Goal: Task Accomplishment & Management: Use online tool/utility

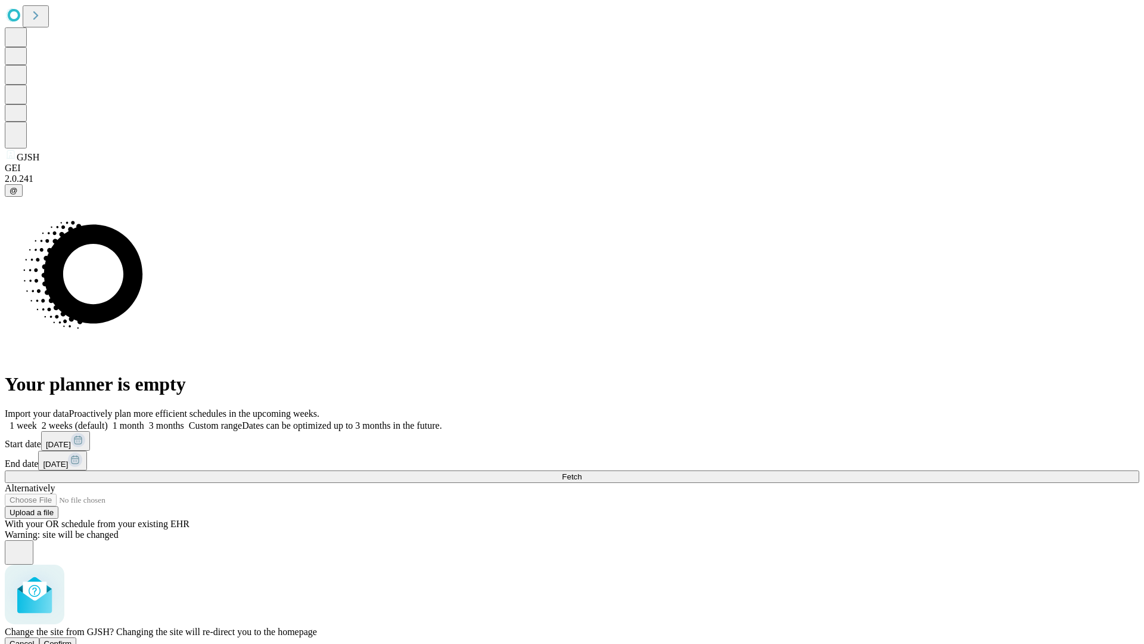
click at [72, 639] on span "Confirm" at bounding box center [58, 643] width 28 height 9
click at [37, 420] on label "1 week" at bounding box center [21, 425] width 32 height 10
click at [582, 472] on span "Fetch" at bounding box center [572, 476] width 20 height 9
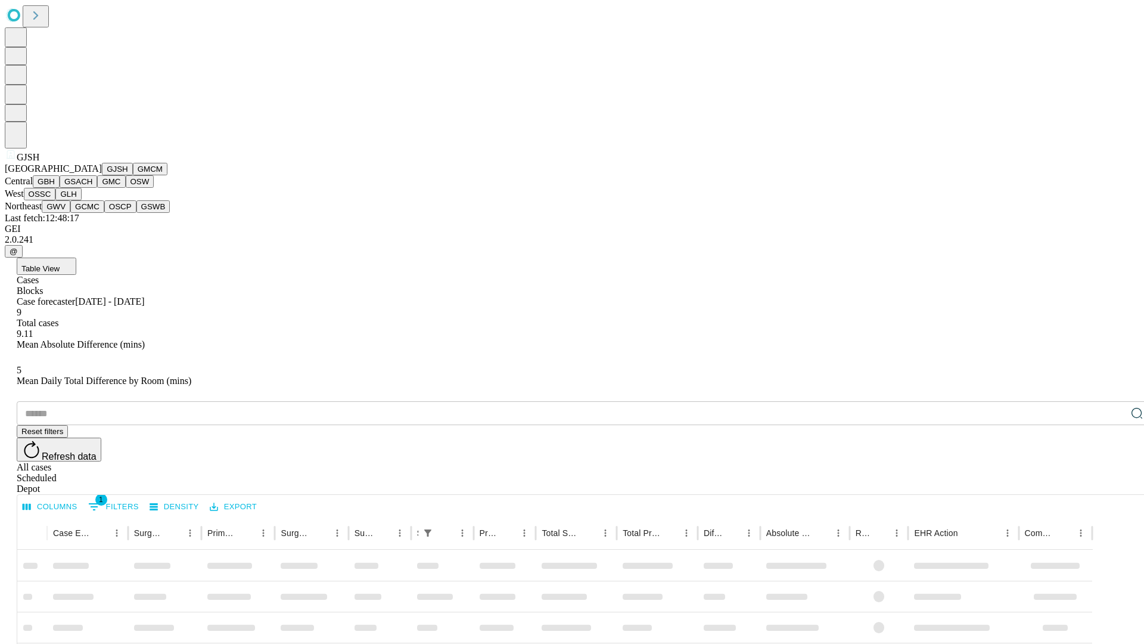
click at [133, 175] on button "GMCM" at bounding box center [150, 169] width 35 height 13
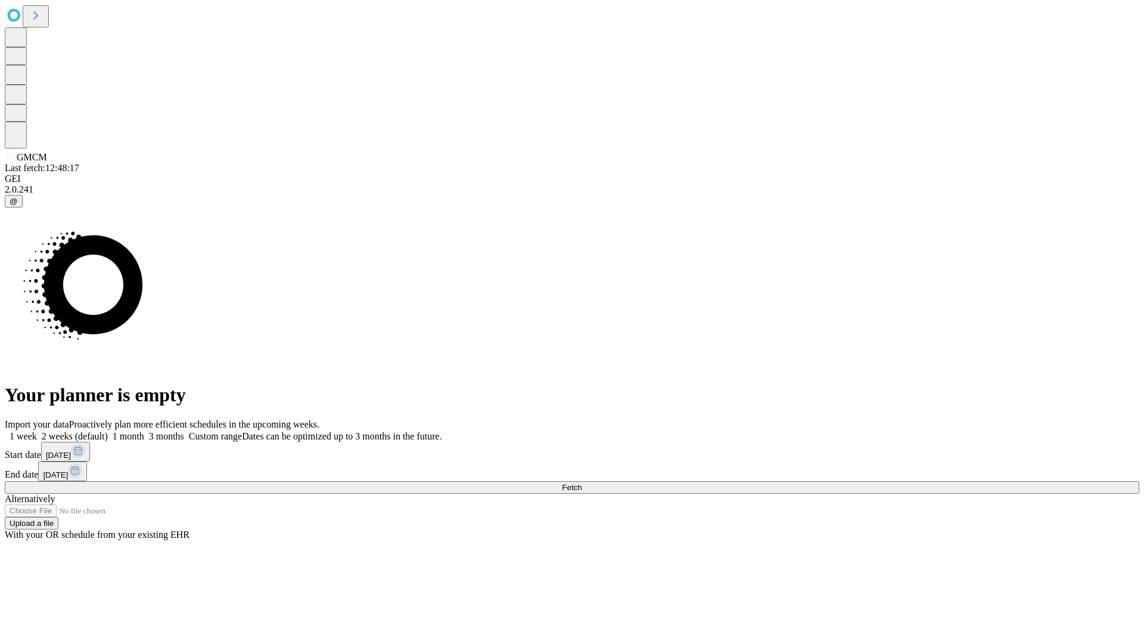
click at [37, 431] on label "1 week" at bounding box center [21, 436] width 32 height 10
click at [582, 483] on span "Fetch" at bounding box center [572, 487] width 20 height 9
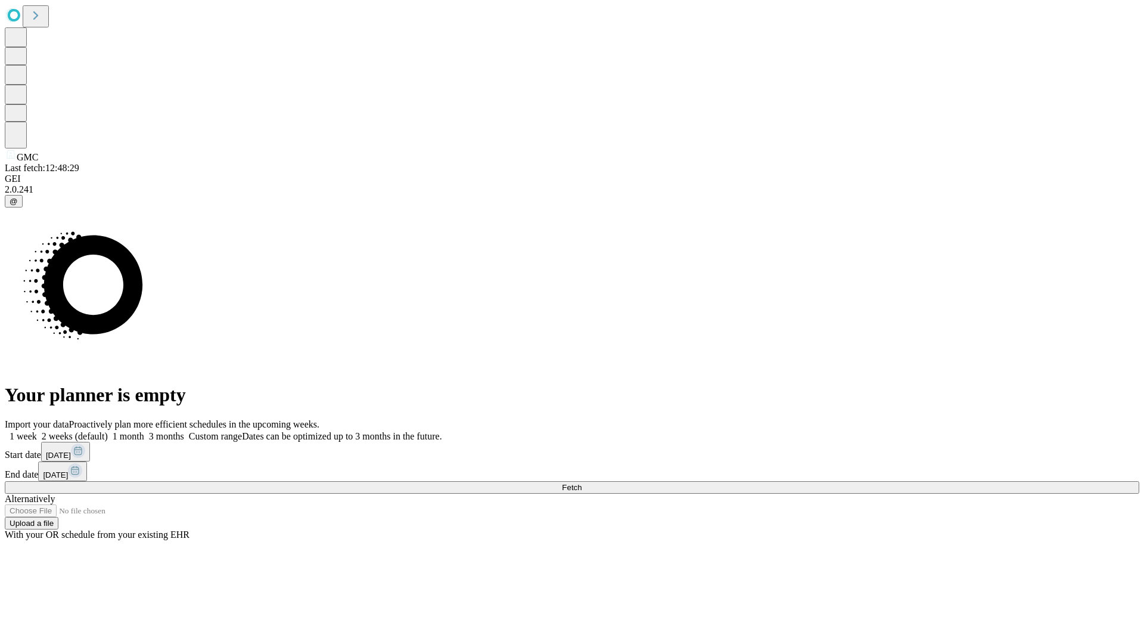
click at [37, 431] on label "1 week" at bounding box center [21, 436] width 32 height 10
click at [582, 483] on span "Fetch" at bounding box center [572, 487] width 20 height 9
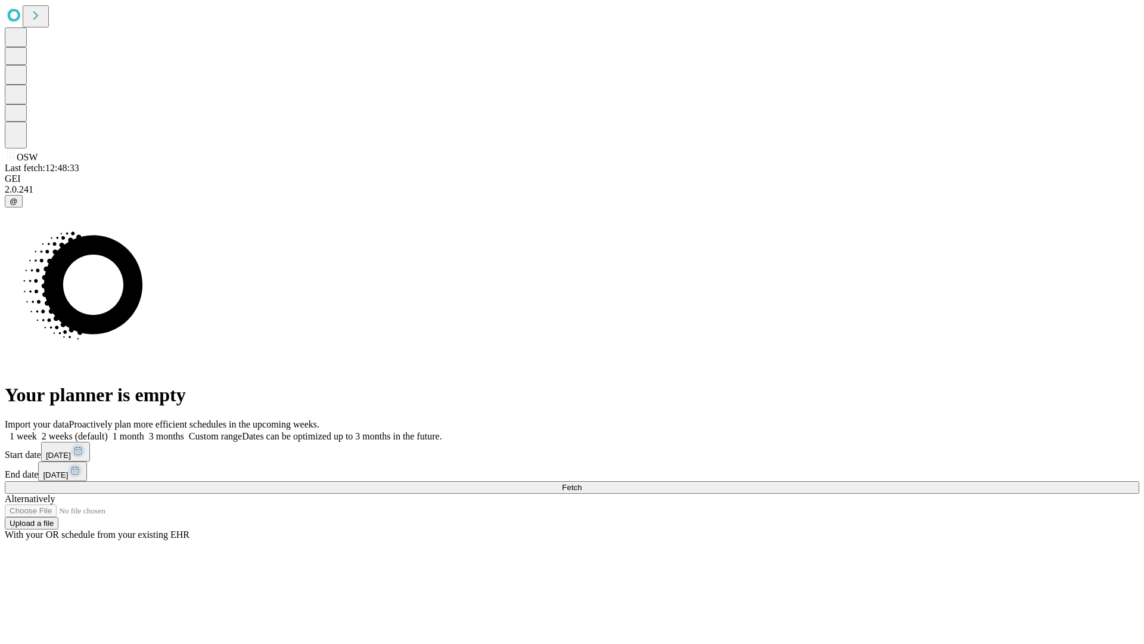
click at [37, 431] on label "1 week" at bounding box center [21, 436] width 32 height 10
click at [582, 483] on span "Fetch" at bounding box center [572, 487] width 20 height 9
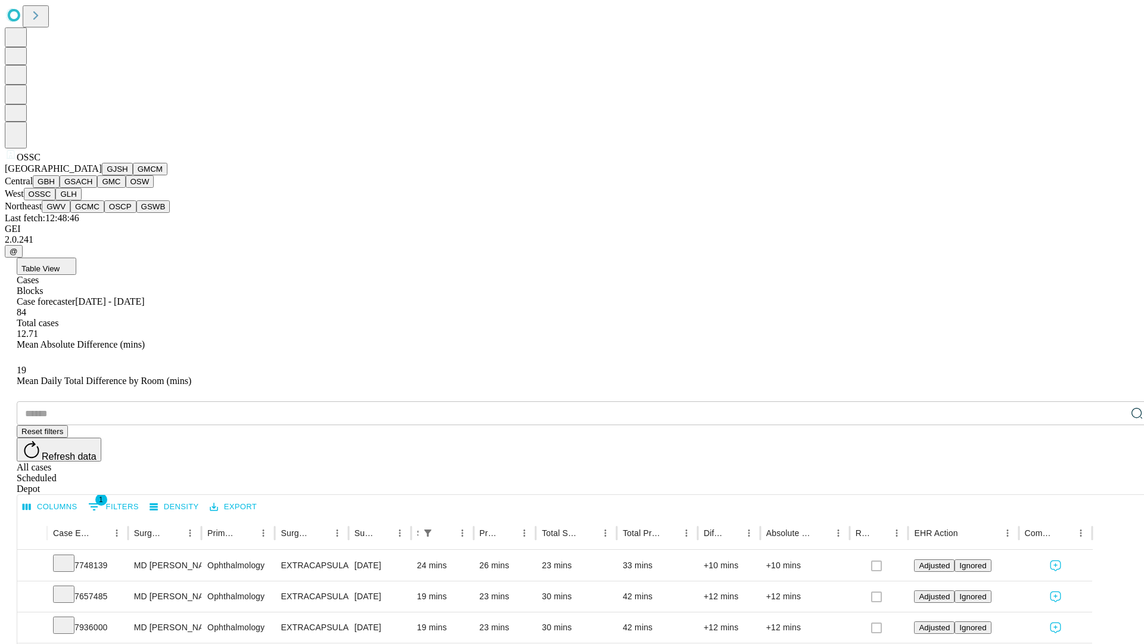
click at [81, 200] on button "GLH" at bounding box center [68, 194] width 26 height 13
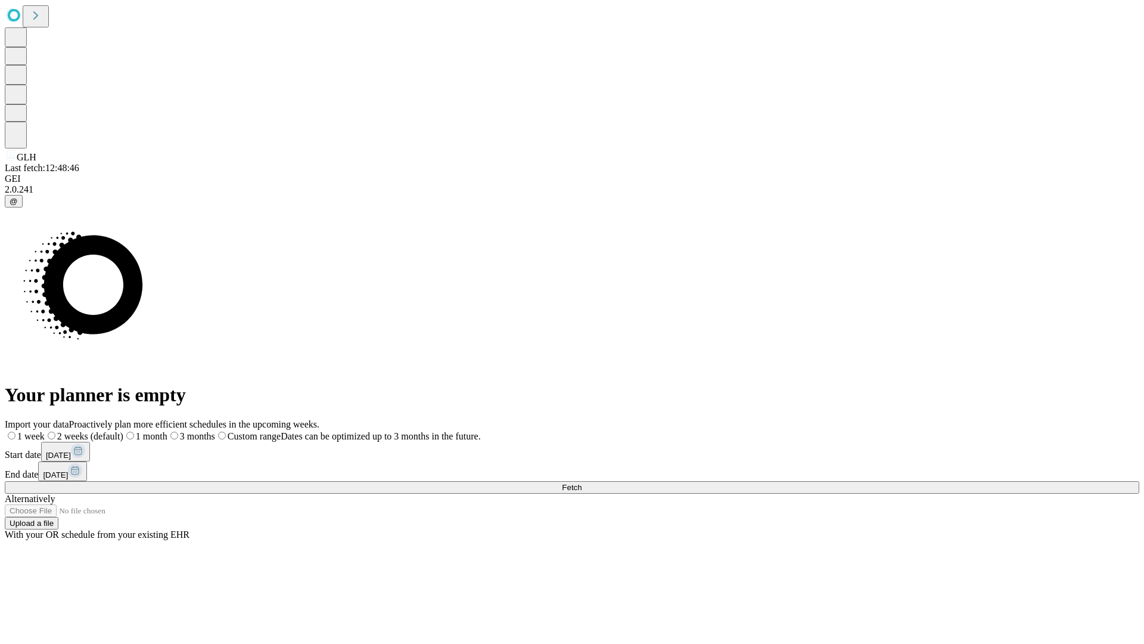
click at [45, 431] on label "1 week" at bounding box center [25, 436] width 40 height 10
click at [582, 483] on span "Fetch" at bounding box center [572, 487] width 20 height 9
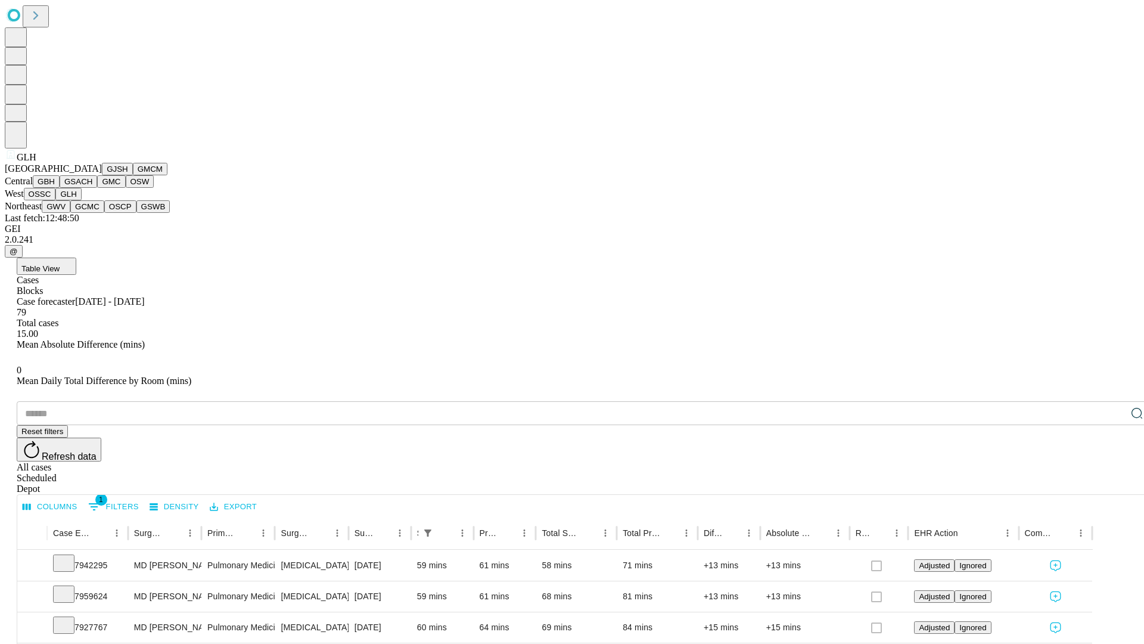
click at [70, 213] on button "GWV" at bounding box center [56, 206] width 29 height 13
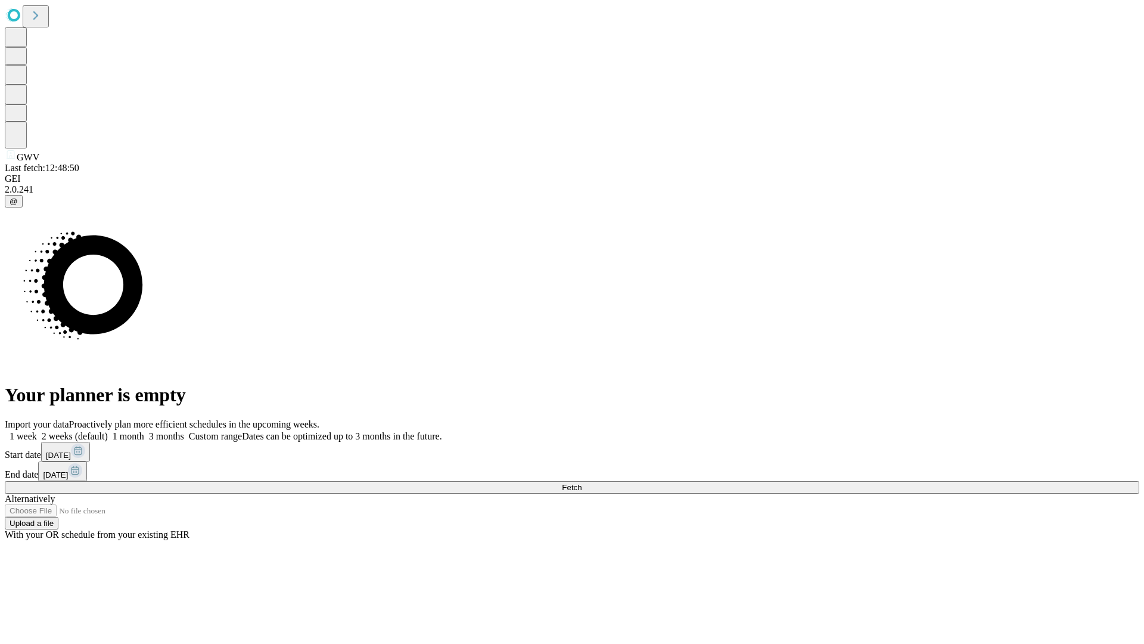
click at [37, 431] on label "1 week" at bounding box center [21, 436] width 32 height 10
click at [582, 483] on span "Fetch" at bounding box center [572, 487] width 20 height 9
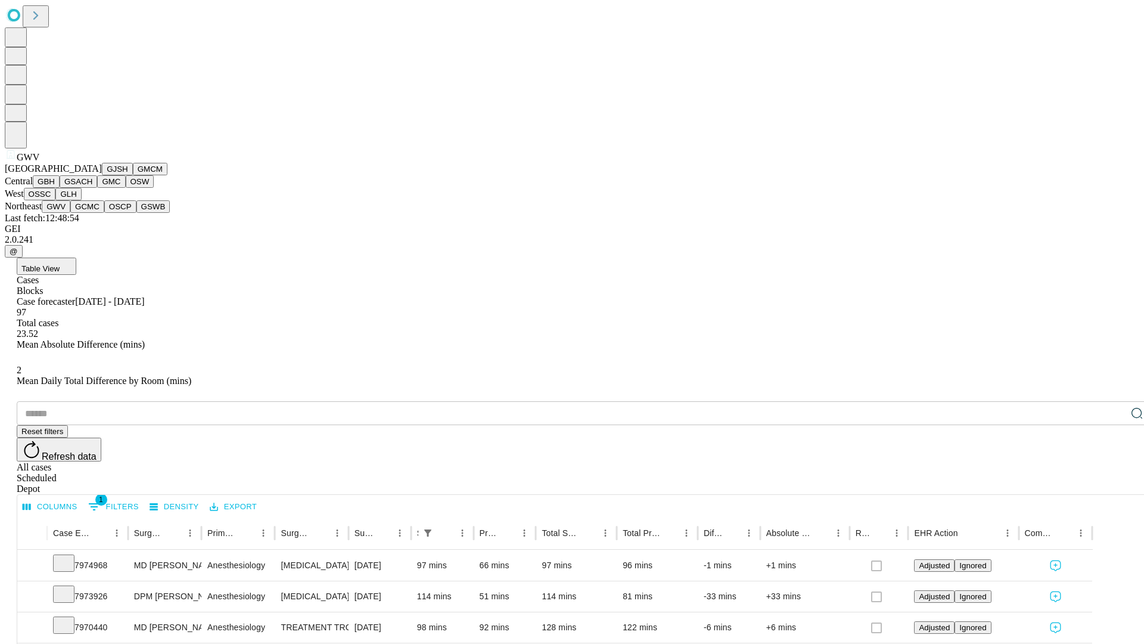
click at [92, 213] on button "GCMC" at bounding box center [87, 206] width 34 height 13
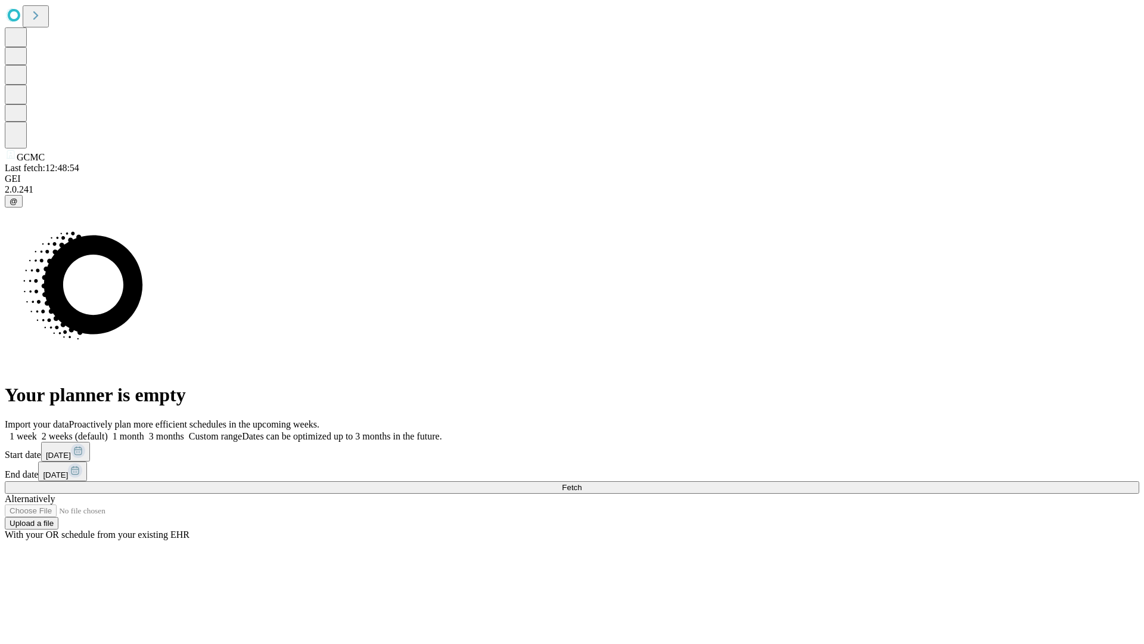
click at [37, 431] on label "1 week" at bounding box center [21, 436] width 32 height 10
click at [582, 483] on span "Fetch" at bounding box center [572, 487] width 20 height 9
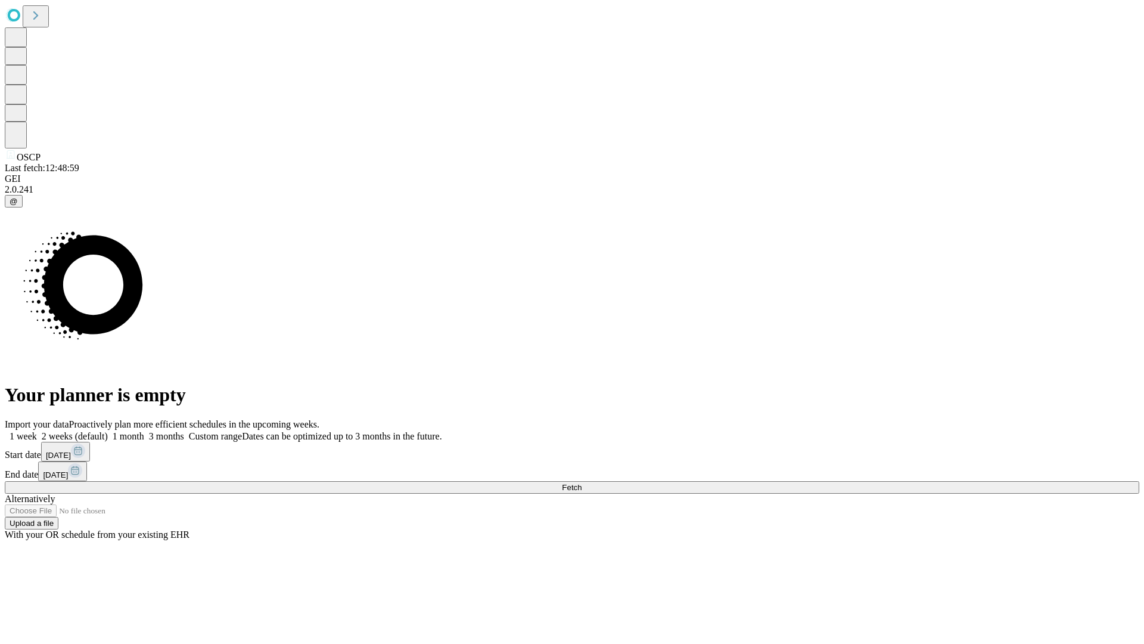
click at [582, 483] on span "Fetch" at bounding box center [572, 487] width 20 height 9
